Goal: Communication & Community: Answer question/provide support

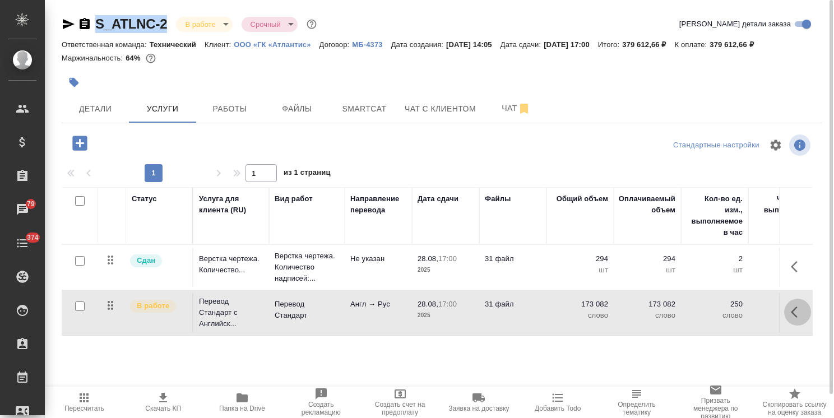
click at [797, 312] on icon "button" at bounding box center [797, 311] width 13 height 13
click at [740, 309] on icon "button" at bounding box center [733, 311] width 13 height 13
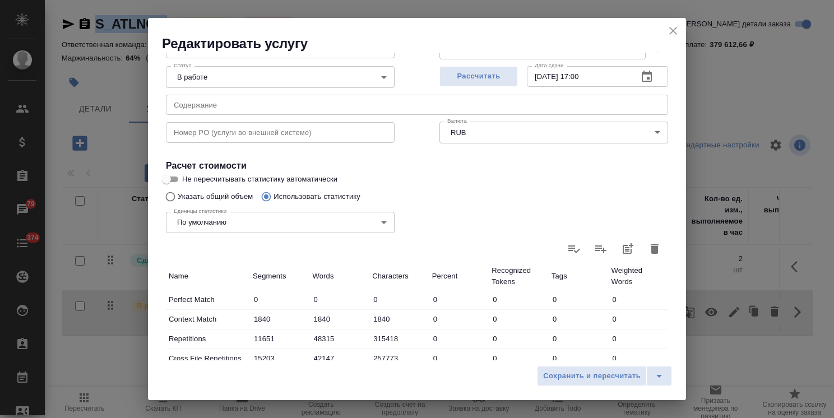
scroll to position [112, 0]
click at [651, 250] on icon "button" at bounding box center [655, 246] width 8 height 10
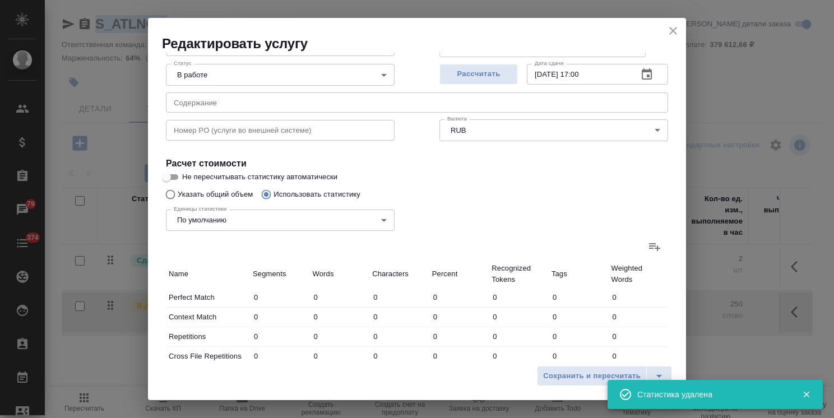
type input "0"
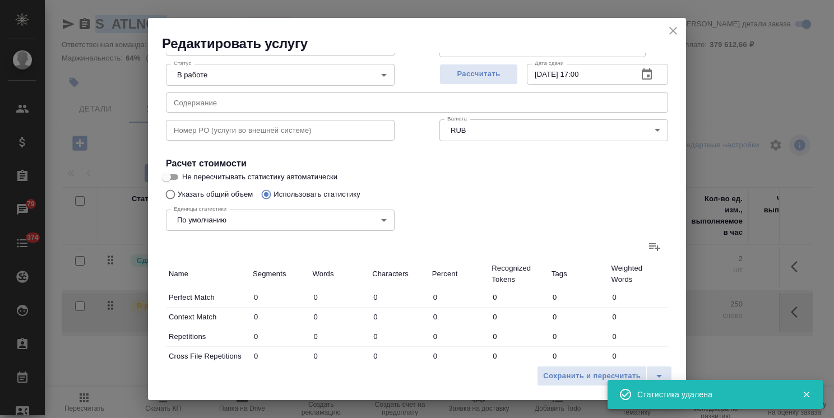
type input "0"
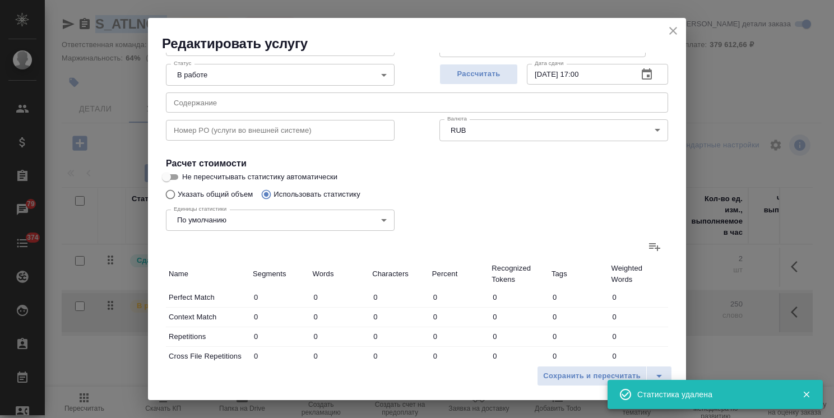
type input "0"
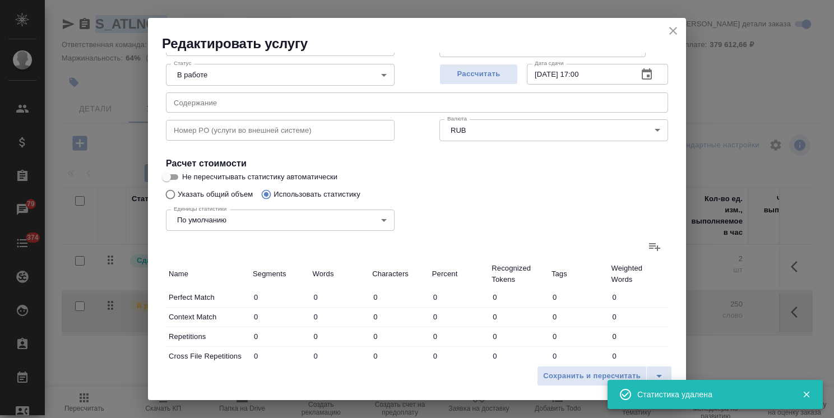
type input "0"
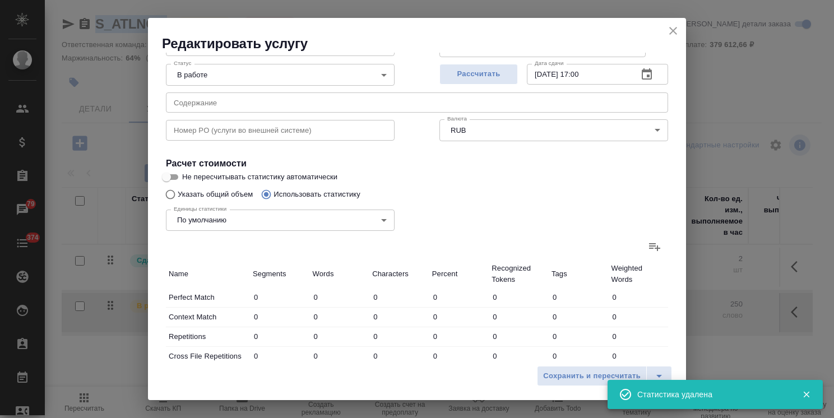
type input "0"
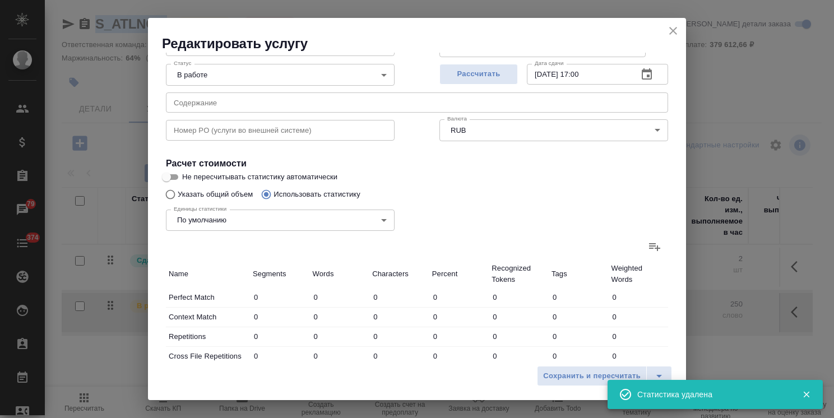
type input "0"
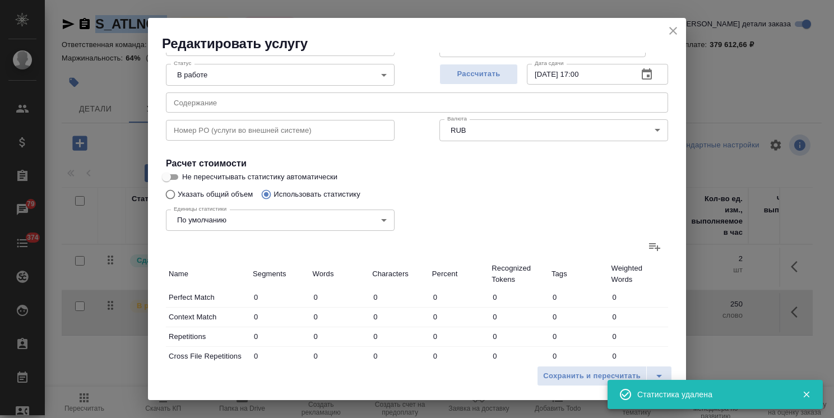
click at [648, 247] on icon at bounding box center [654, 246] width 13 height 13
click at [0, 0] on input "file" at bounding box center [0, 0] width 0 height 0
type input "1835"
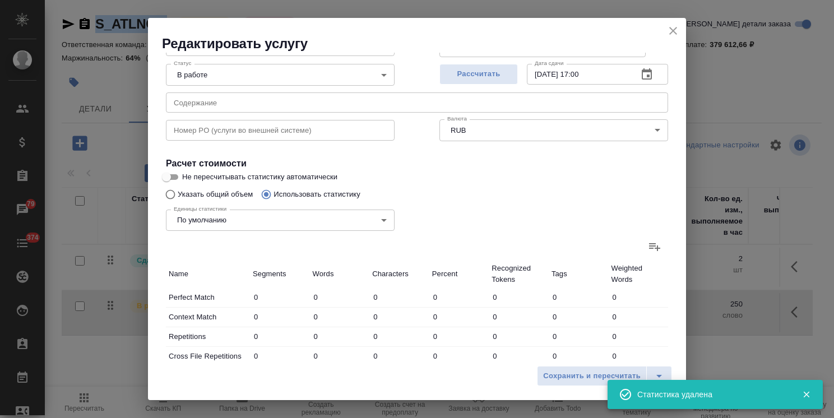
type input "13935"
type input "57277"
type input "367327"
type input "19619"
type input "50497"
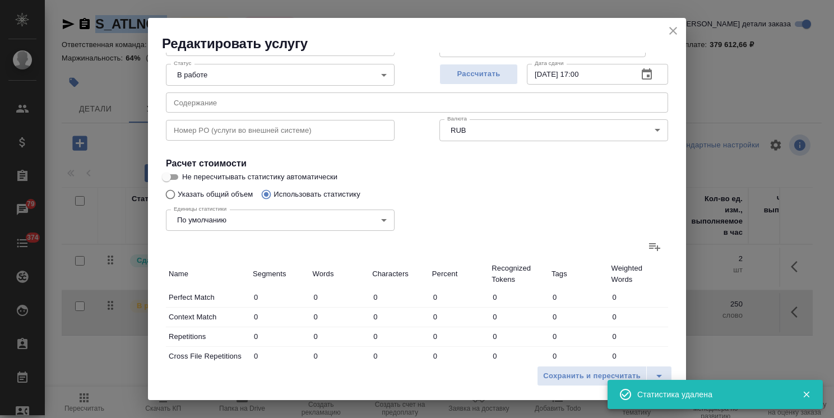
type input "312445"
type input "9615"
type input "9814"
type input "36309"
type input "404"
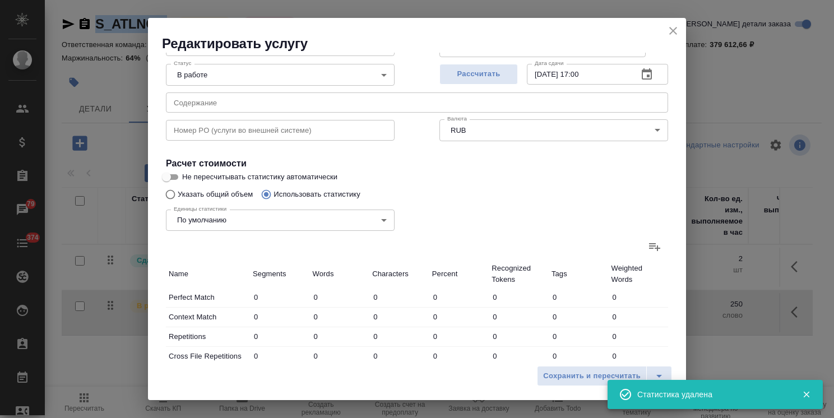
type input "501"
type input "1905"
type input "22"
type input "42"
type input "201"
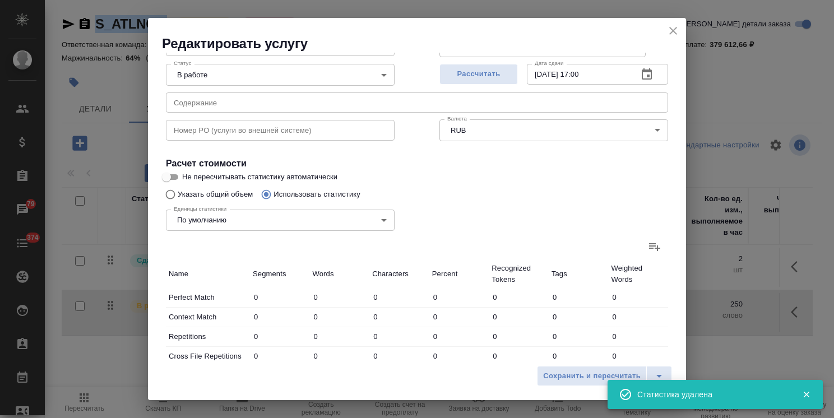
type input "185"
type input "317"
type input "1668"
type input "12112"
type input "100152"
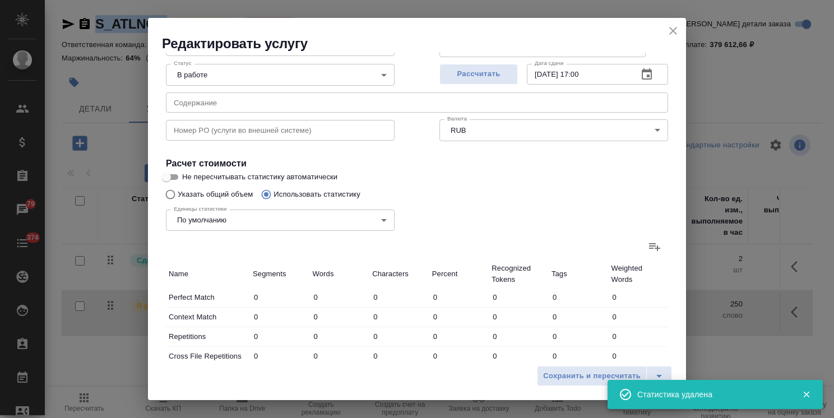
type input "625304"
type input "24173"
type input "112661"
type input "667222"
type input "57727"
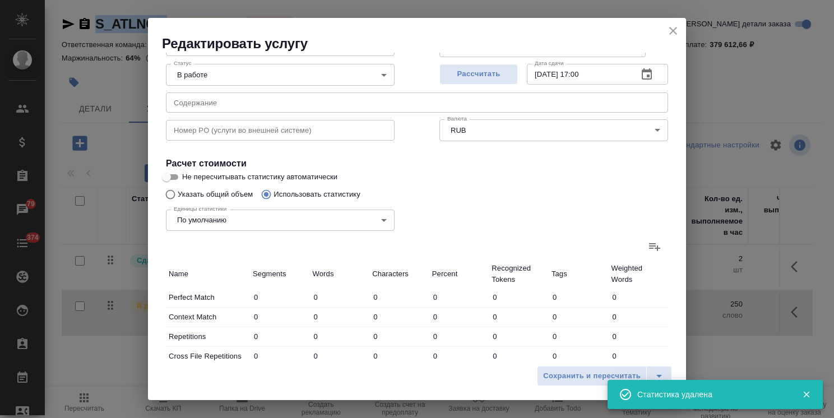
type input "220435"
type input "1346994"
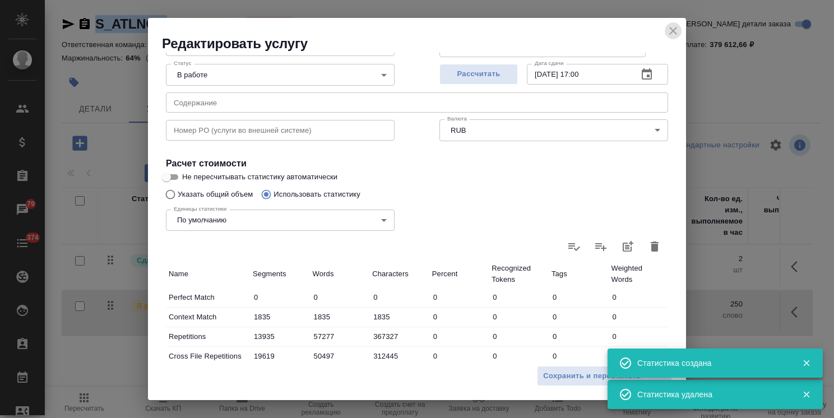
click at [674, 31] on icon "close" at bounding box center [673, 31] width 8 height 8
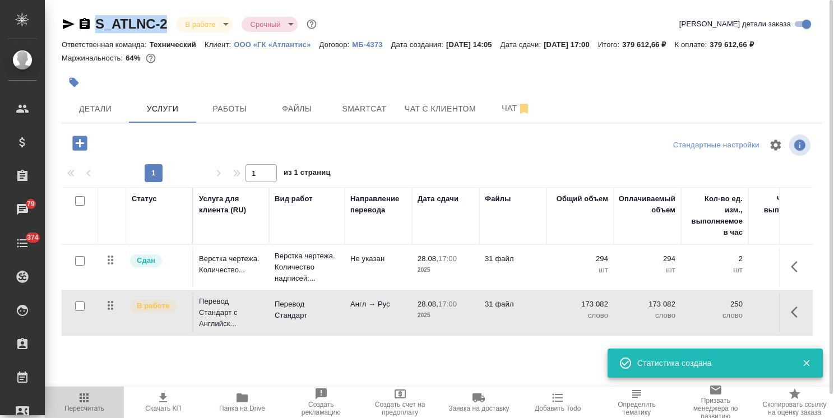
click at [85, 399] on icon "button" at bounding box center [83, 397] width 13 height 13
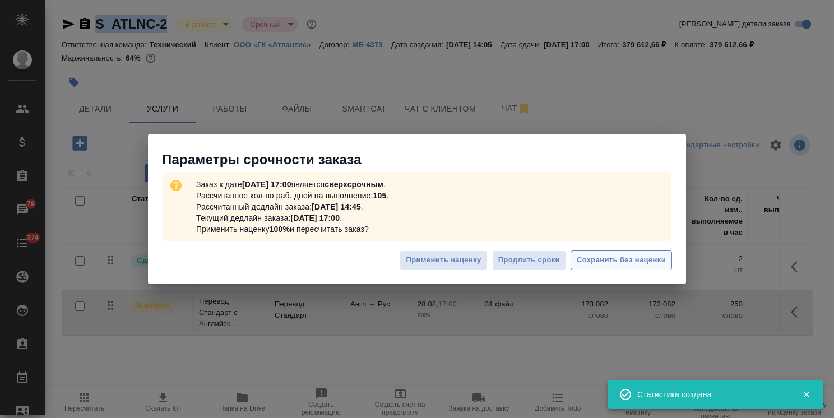
click at [617, 257] on span "Сохранить без наценки" at bounding box center [621, 260] width 89 height 13
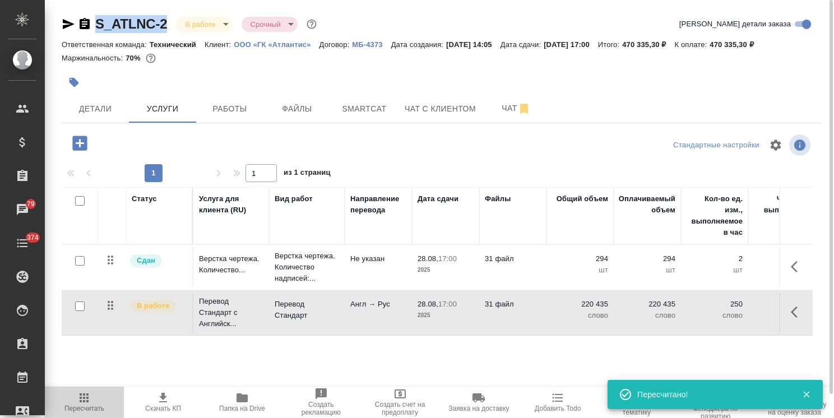
click at [88, 394] on icon "button" at bounding box center [84, 397] width 9 height 9
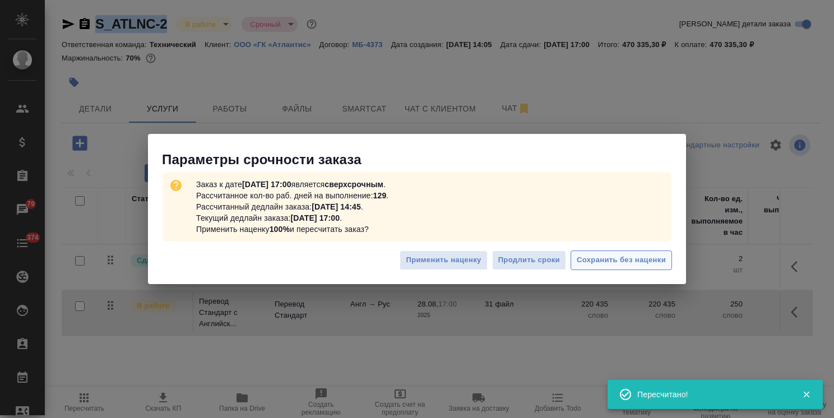
click at [600, 264] on span "Сохранить без наценки" at bounding box center [621, 260] width 89 height 13
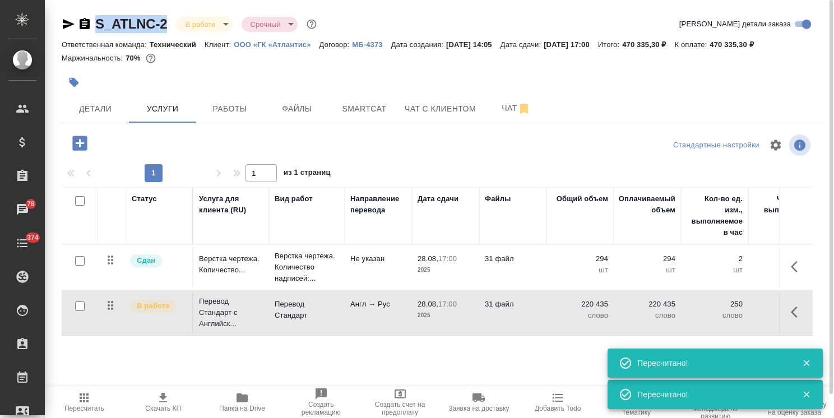
click at [91, 402] on span "Пересчитать" at bounding box center [85, 401] width 66 height 21
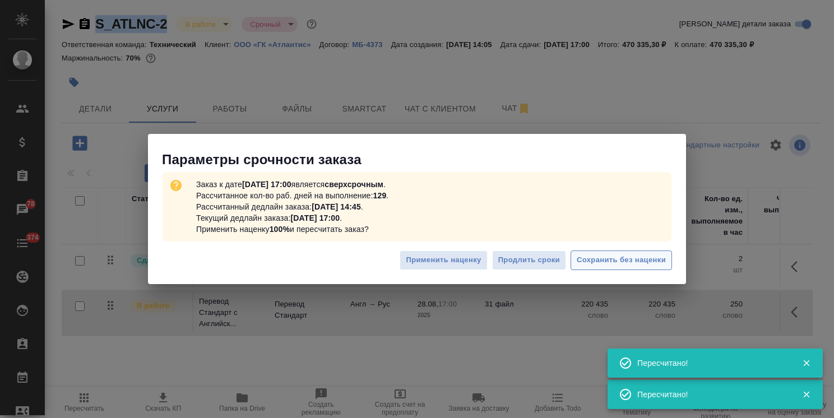
click at [601, 259] on span "Сохранить без наценки" at bounding box center [621, 260] width 89 height 13
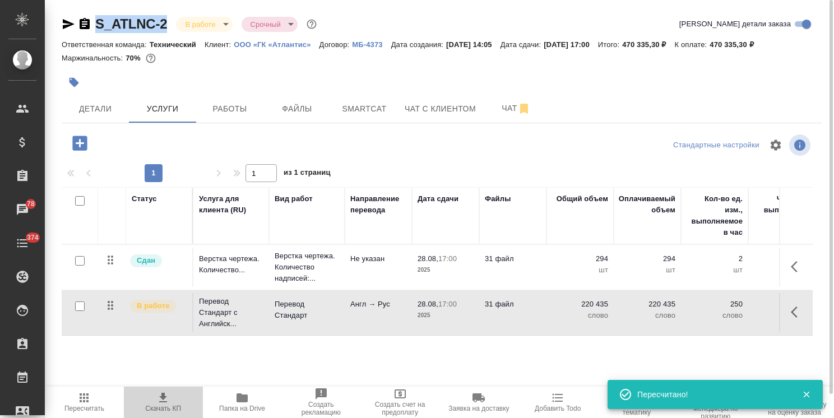
click at [166, 402] on icon "button" at bounding box center [163, 398] width 8 height 10
click at [791, 310] on icon "button" at bounding box center [797, 311] width 13 height 13
click at [725, 310] on button "button" at bounding box center [733, 312] width 19 height 27
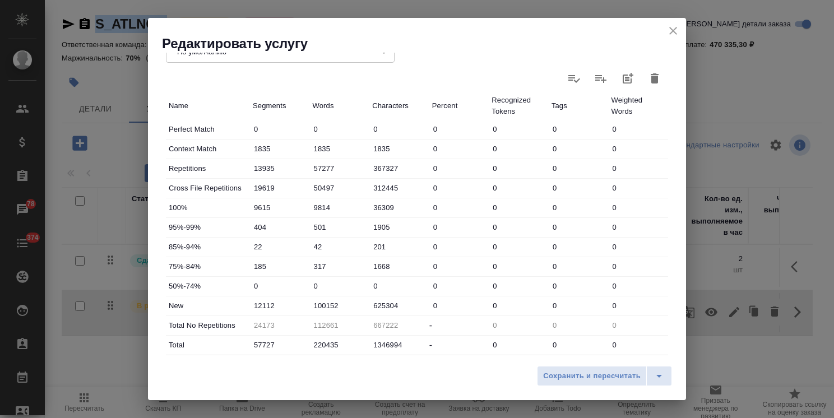
scroll to position [280, 0]
click at [675, 30] on icon "close" at bounding box center [672, 30] width 13 height 13
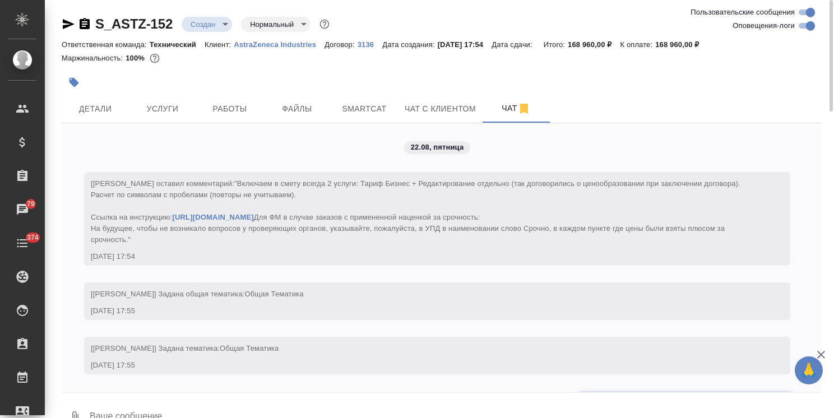
scroll to position [198, 0]
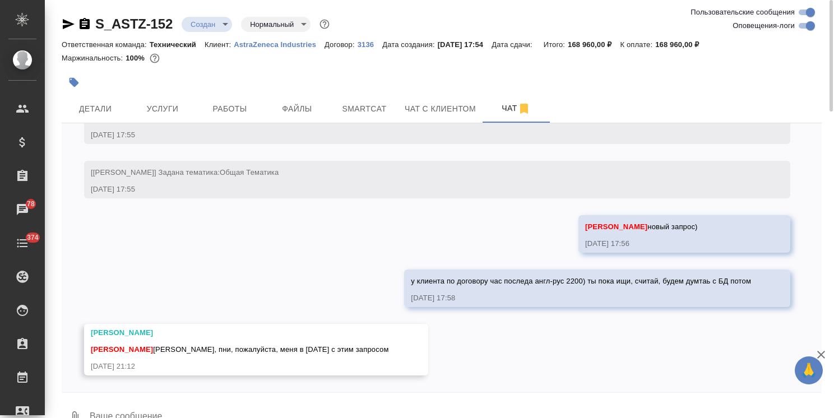
click at [164, 404] on textarea at bounding box center [455, 417] width 733 height 38
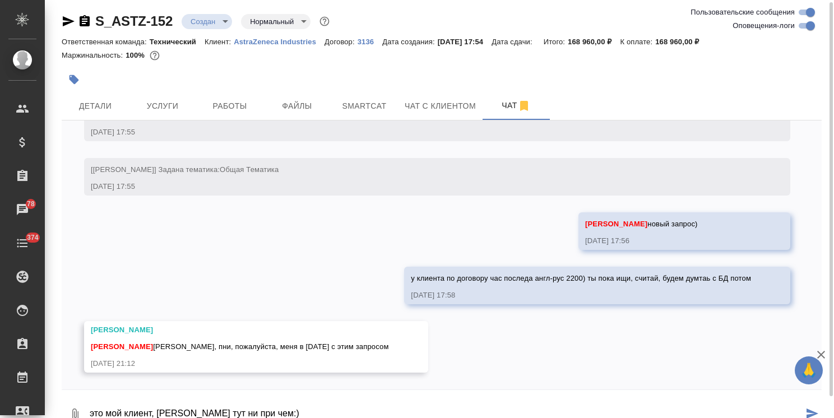
type textarea "это мой клиент, [PERSON_NAME] тут ни при чем:)"
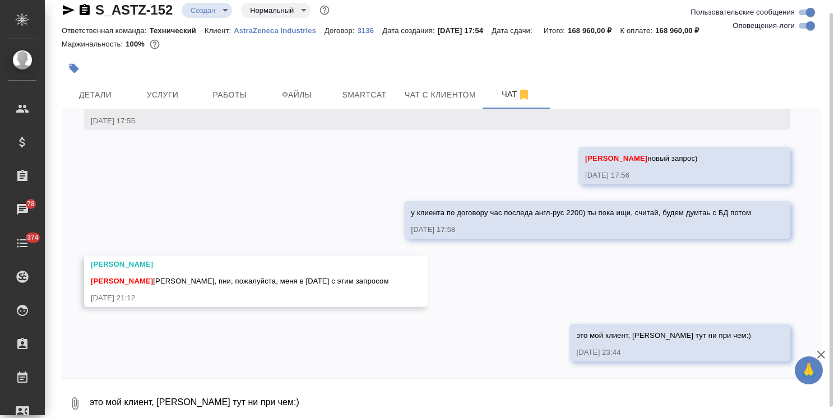
scroll to position [253, 0]
click at [100, 90] on span "Детали" at bounding box center [95, 95] width 54 height 14
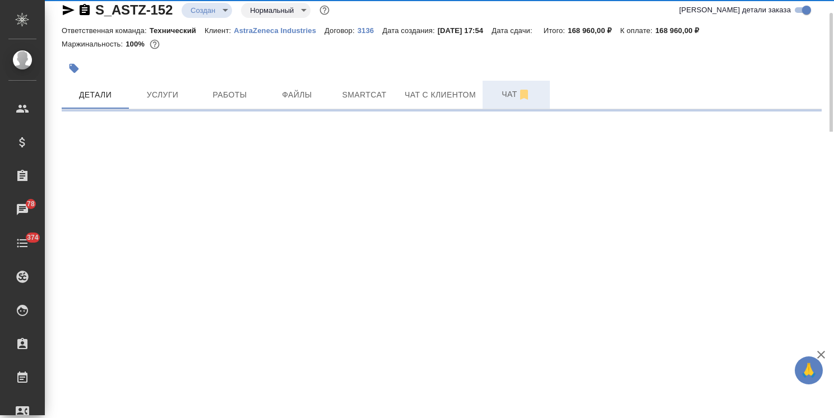
select select "RU"
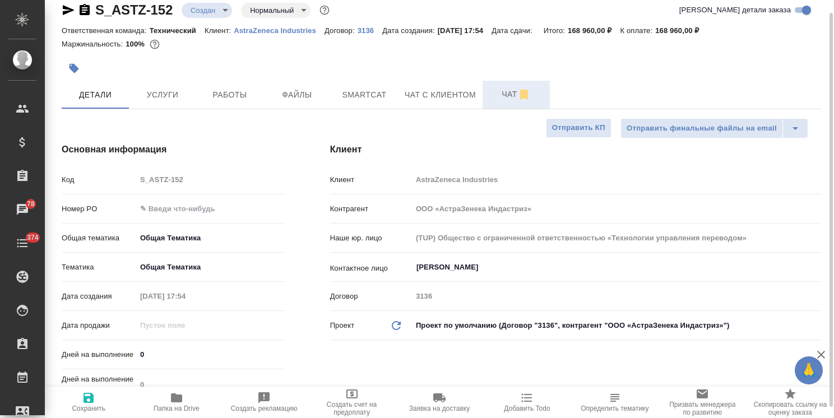
type textarea "x"
type input "[PERSON_NAME]"
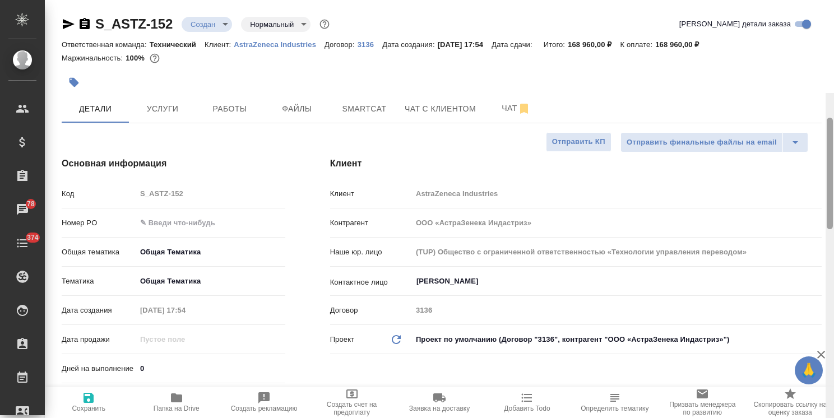
drag, startPoint x: 829, startPoint y: 184, endPoint x: 799, endPoint y: 18, distance: 169.1
click at [800, 18] on div "S_ASTZ-152 Создан new Нормальный normal Кратко детали заказа Ответственная кома…" at bounding box center [439, 209] width 789 height 418
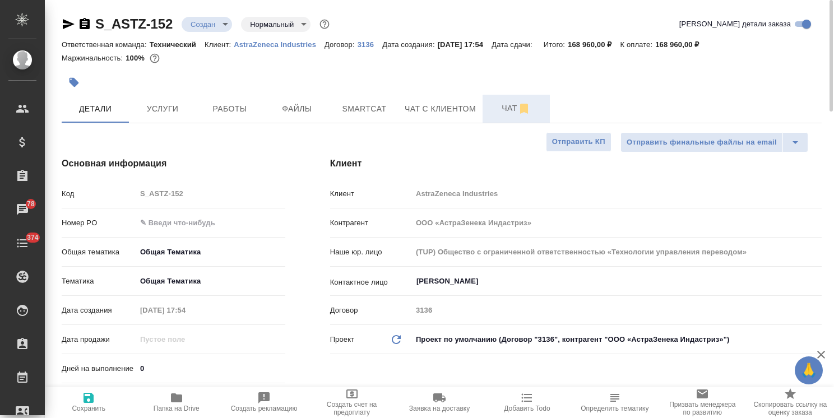
click at [489, 106] on span "Чат" at bounding box center [516, 108] width 54 height 14
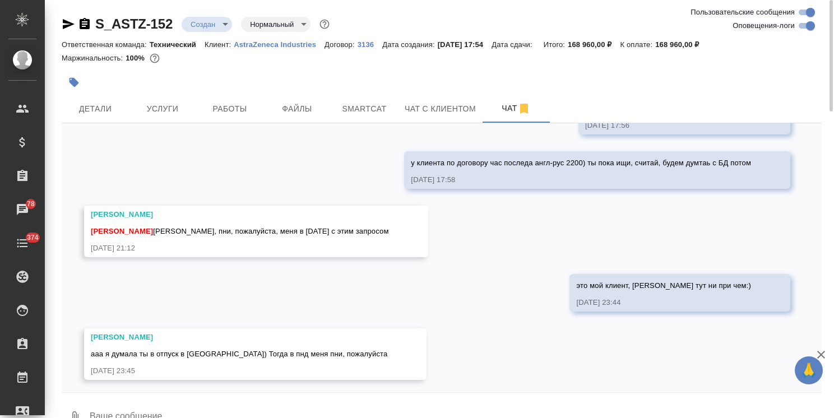
scroll to position [320, 0]
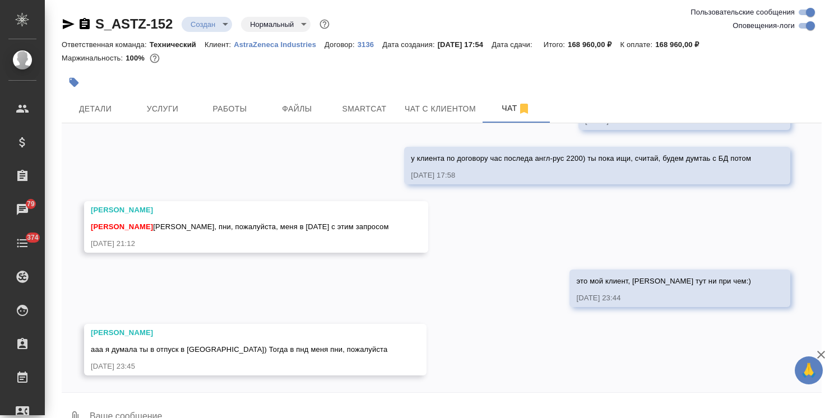
click at [819, 353] on icon "button" at bounding box center [821, 355] width 8 height 8
click at [314, 407] on textarea at bounding box center [455, 417] width 733 height 38
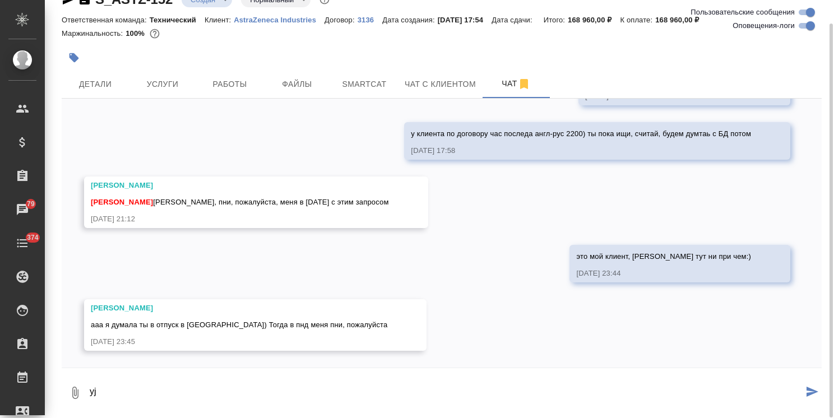
type textarea "y"
type textarea "но ты близка) через неделю в отпуск)))"
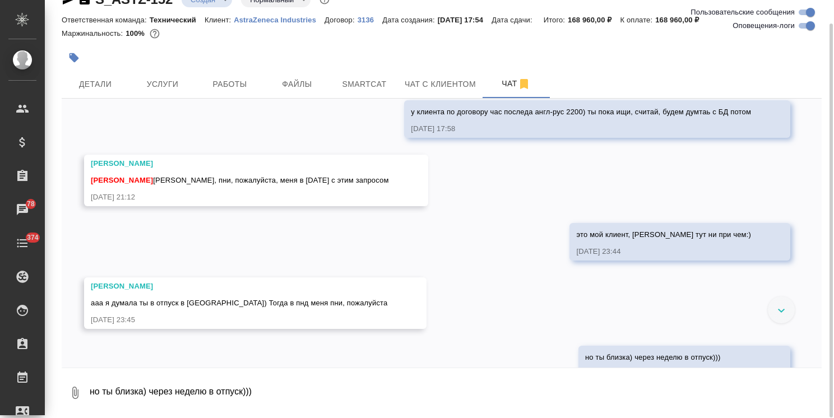
scroll to position [375, 0]
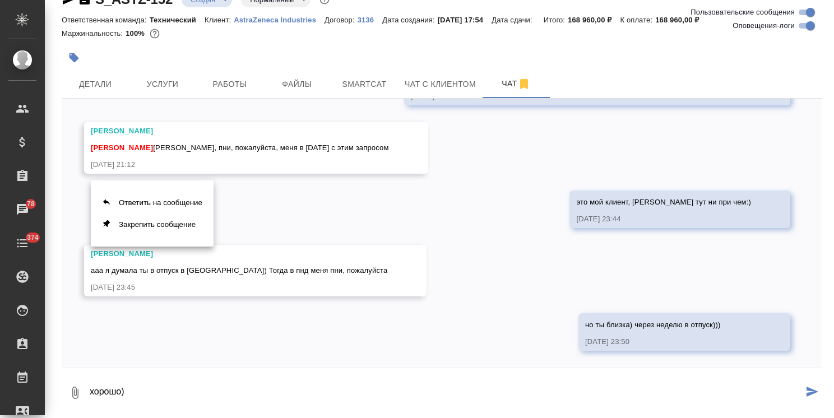
drag, startPoint x: 249, startPoint y: 266, endPoint x: 240, endPoint y: 270, distance: 10.0
drag, startPoint x: 240, startPoint y: 270, endPoint x: 229, endPoint y: 268, distance: 11.4
drag, startPoint x: 229, startPoint y: 268, endPoint x: 208, endPoint y: 277, distance: 23.1
click at [207, 276] on div at bounding box center [417, 209] width 834 height 418
click at [185, 204] on button "Ответить на сообщение" at bounding box center [152, 203] width 123 height 22
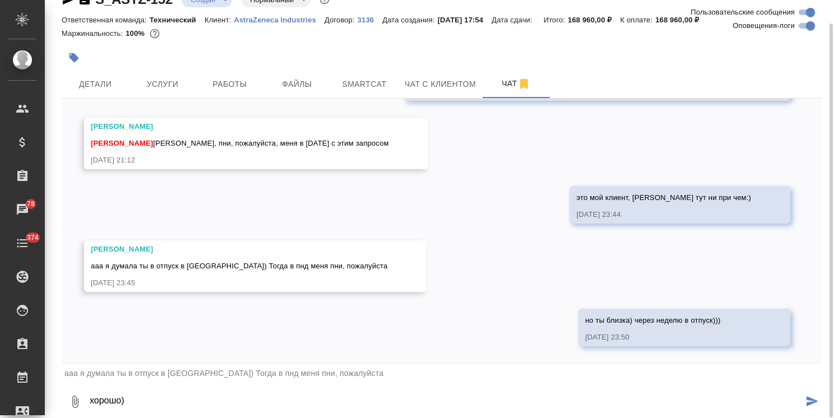
click at [203, 393] on textarea "хорошо)" at bounding box center [446, 402] width 714 height 38
type textarea "хорошо)"
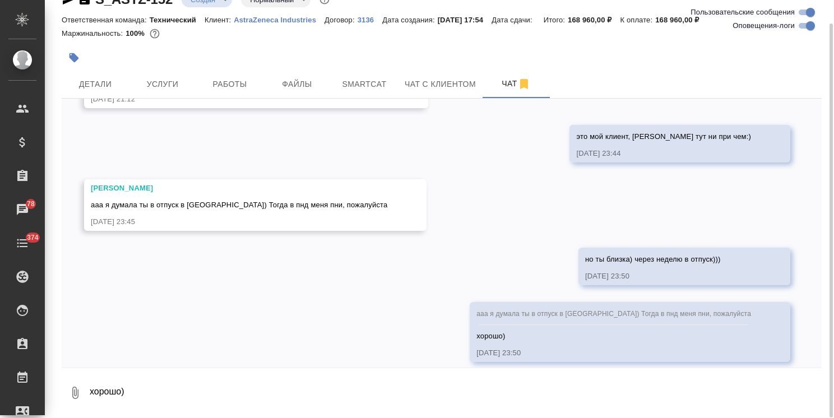
scroll to position [452, 0]
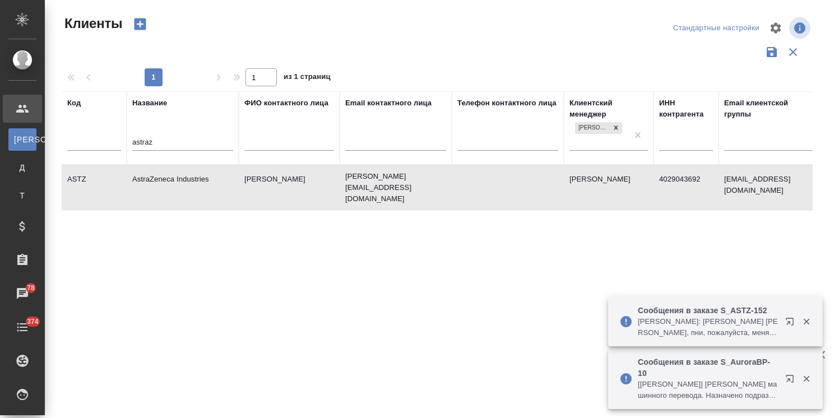
select select "RU"
